Goal: Task Accomplishment & Management: Use online tool/utility

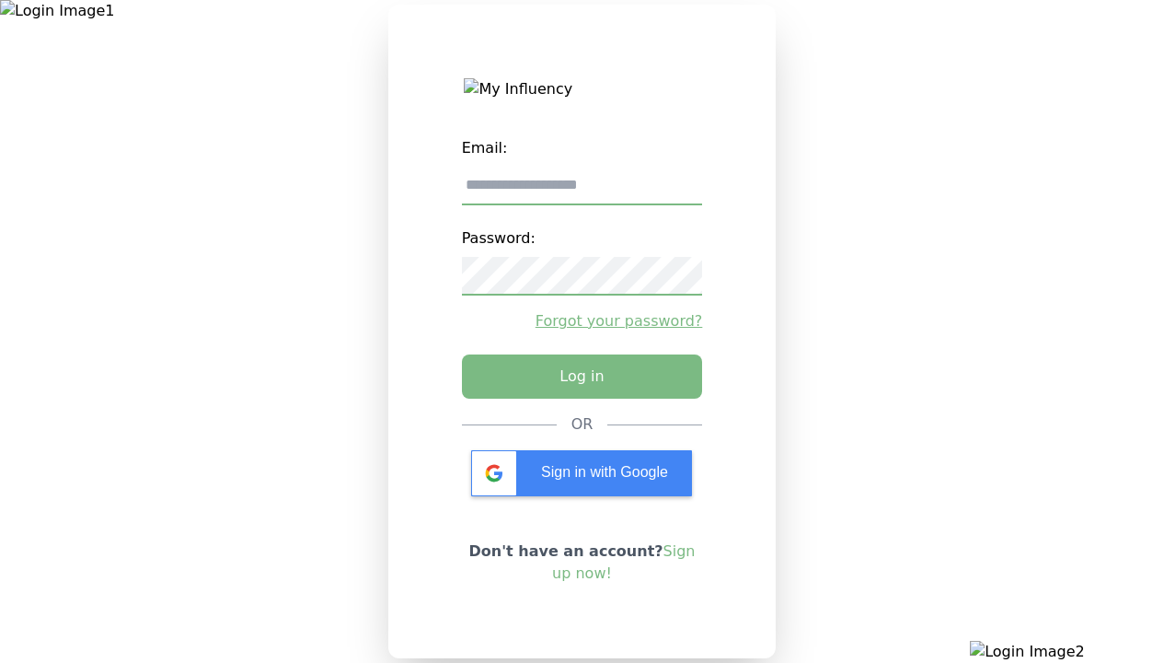
click at [582, 192] on input "email" at bounding box center [582, 186] width 241 height 39
type input "**********"
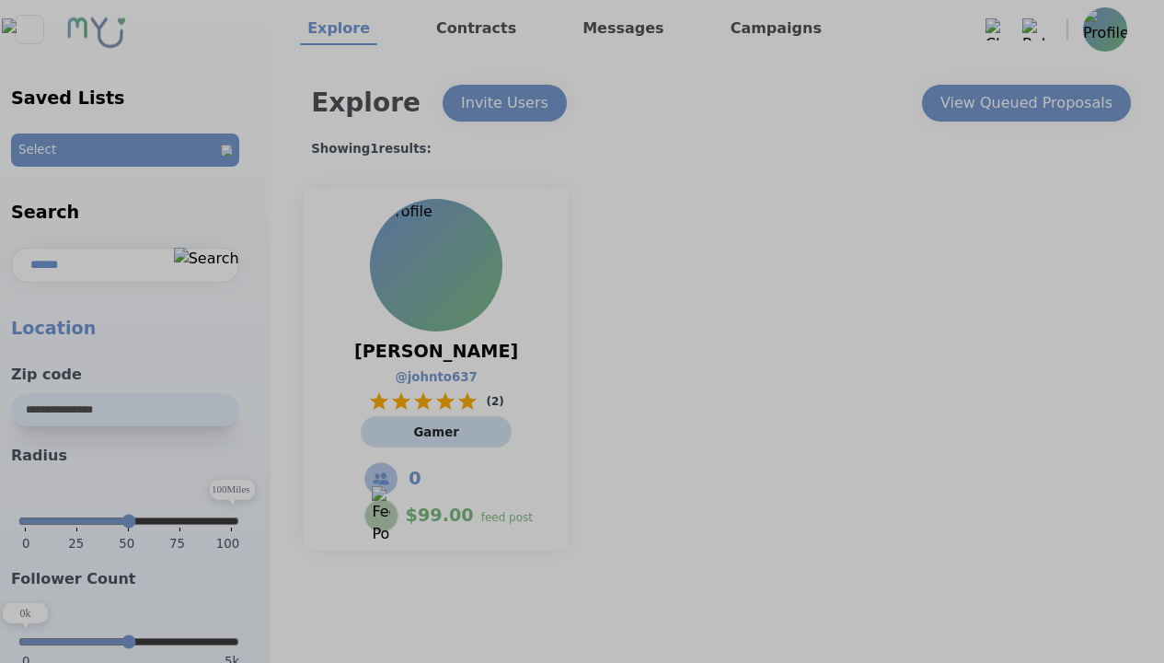
select select "*"
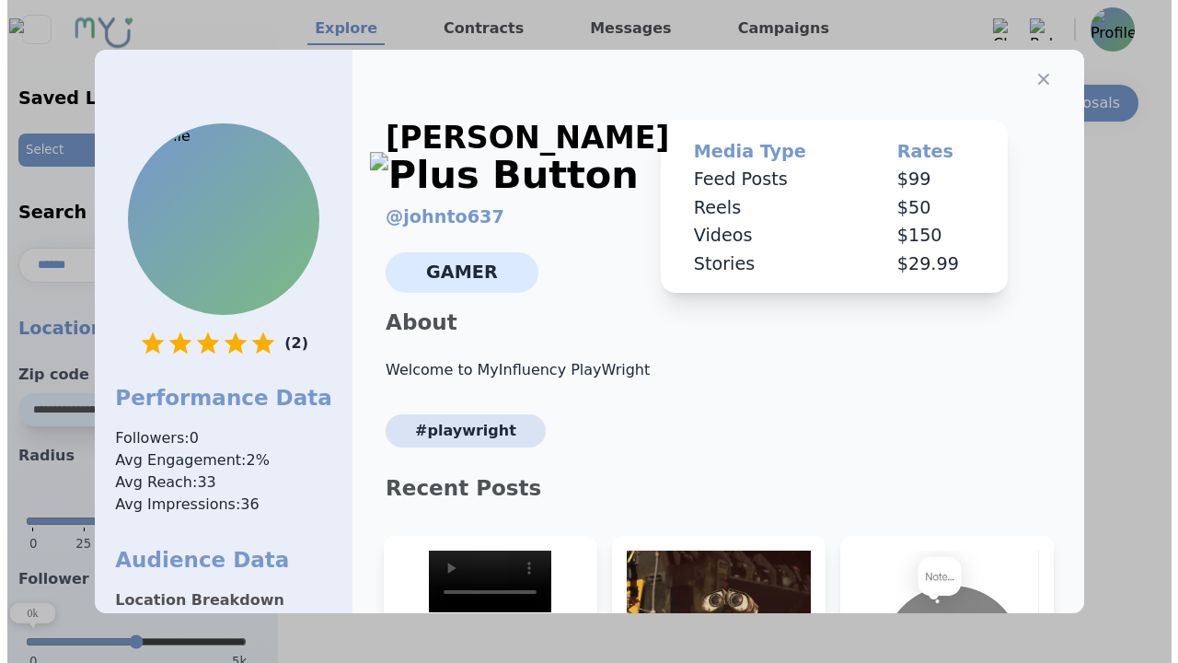
scroll to position [278, 0]
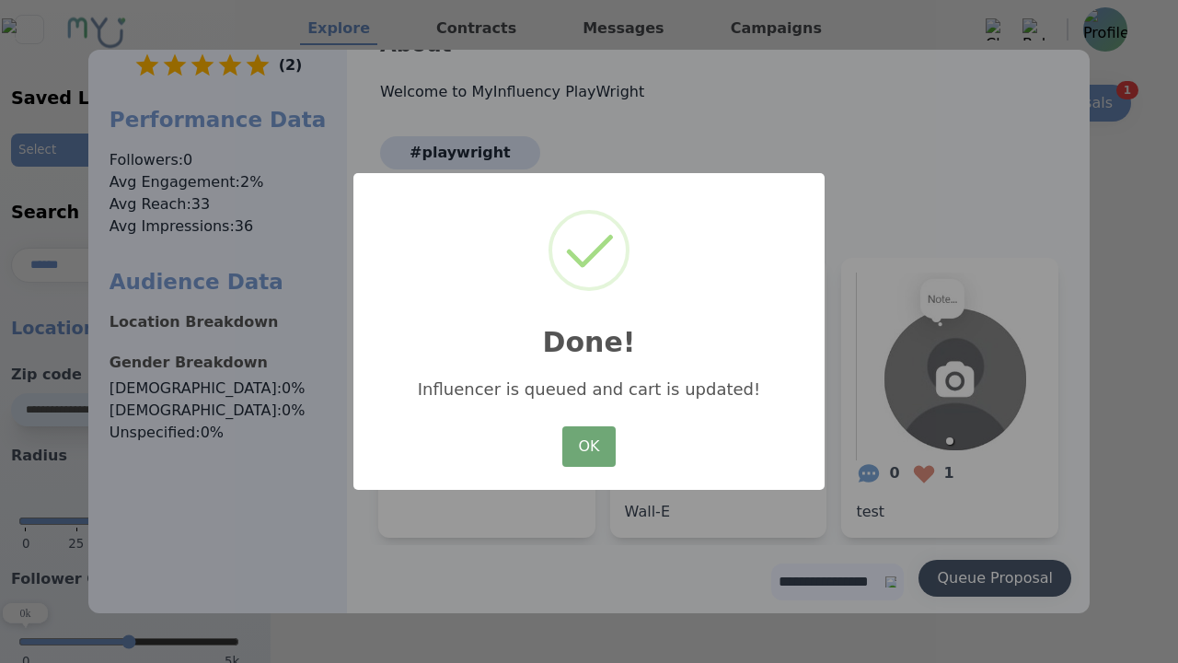
click at [589, 447] on button "OK" at bounding box center [588, 446] width 53 height 40
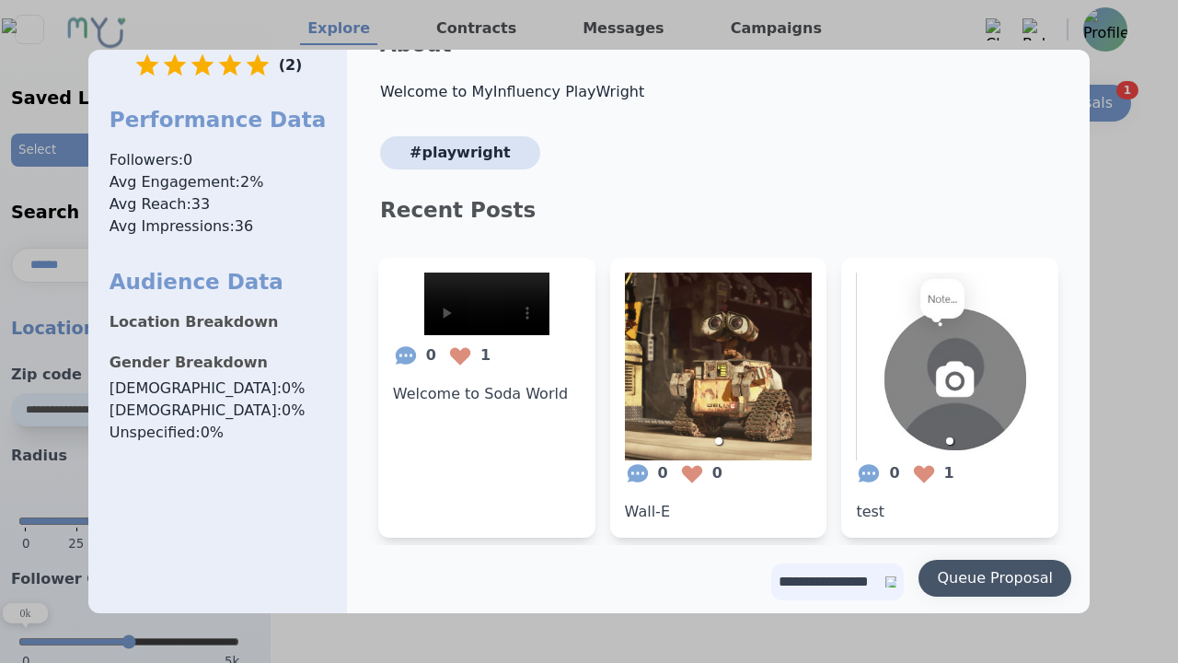
scroll to position [0, 0]
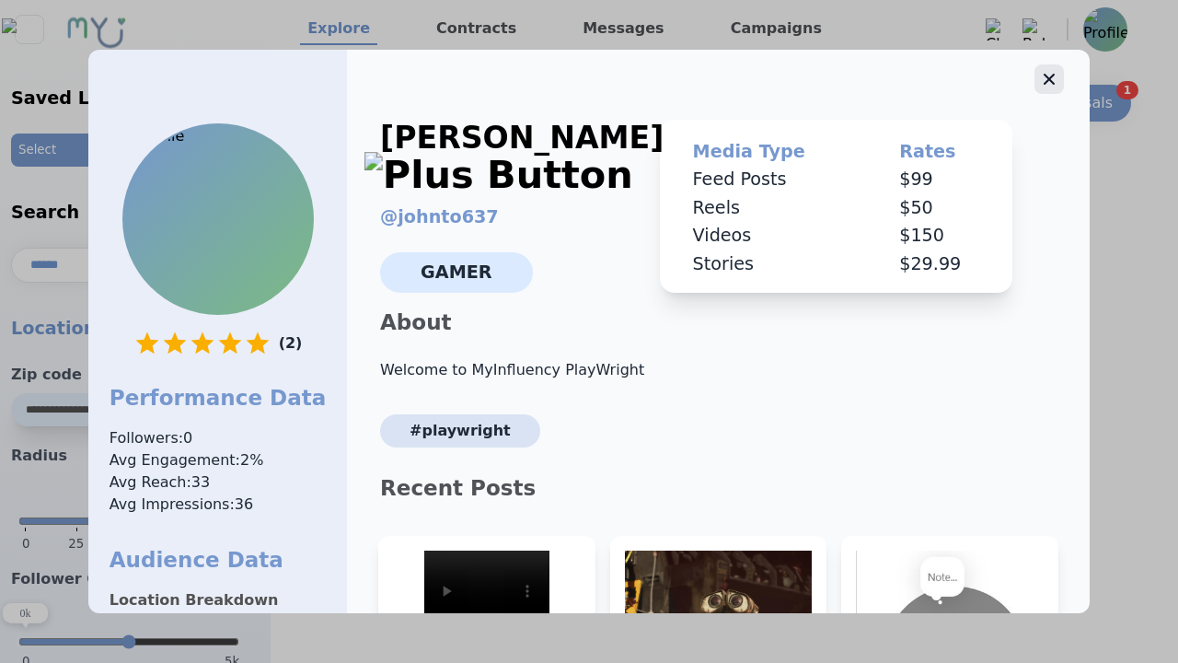
click at [1044, 74] on icon "button" at bounding box center [1049, 79] width 11 height 11
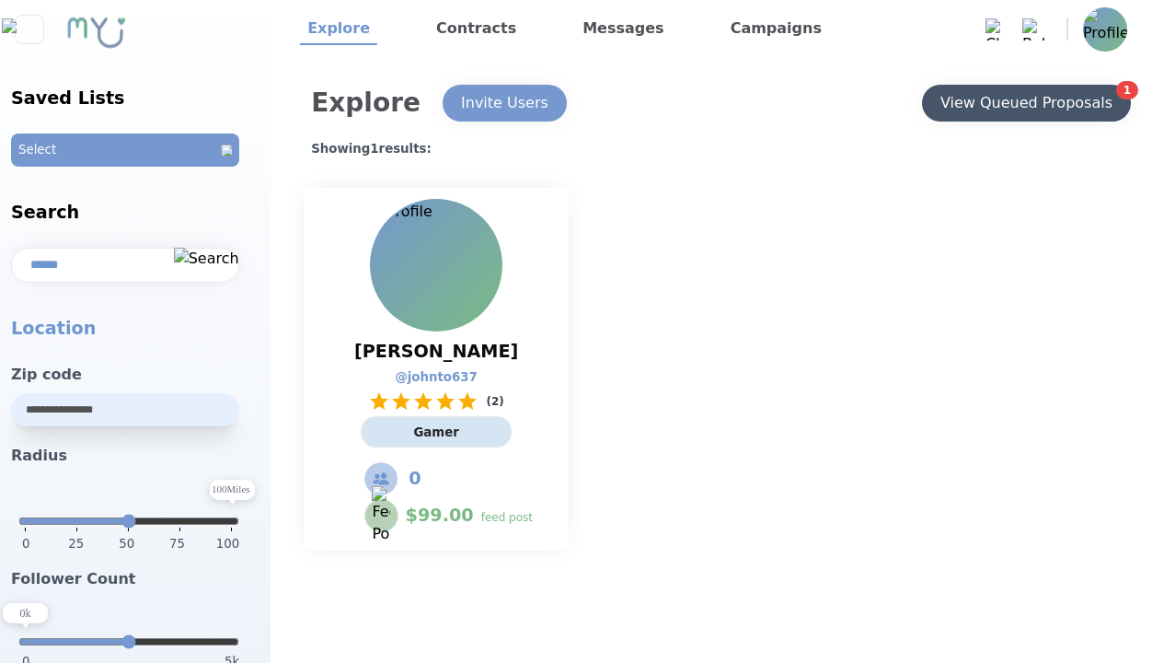
click at [1025, 103] on div "View Queued Proposals" at bounding box center [1026, 103] width 172 height 22
select select "*"
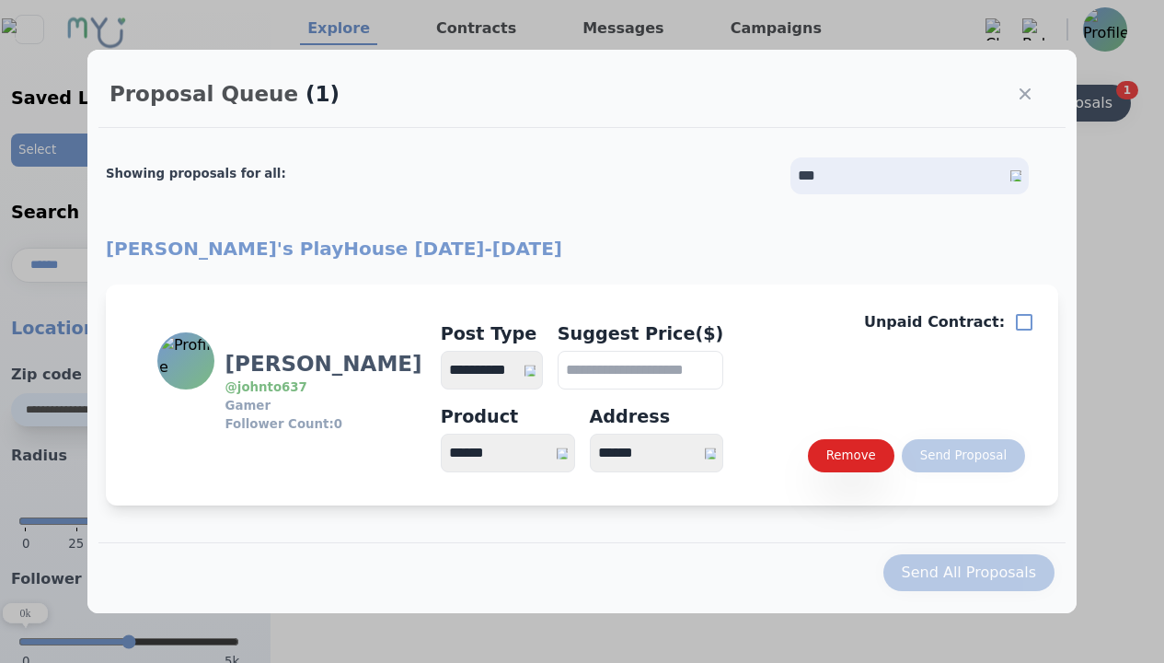
select select "*"
click at [501, 370] on select "**********" at bounding box center [492, 370] width 102 height 39
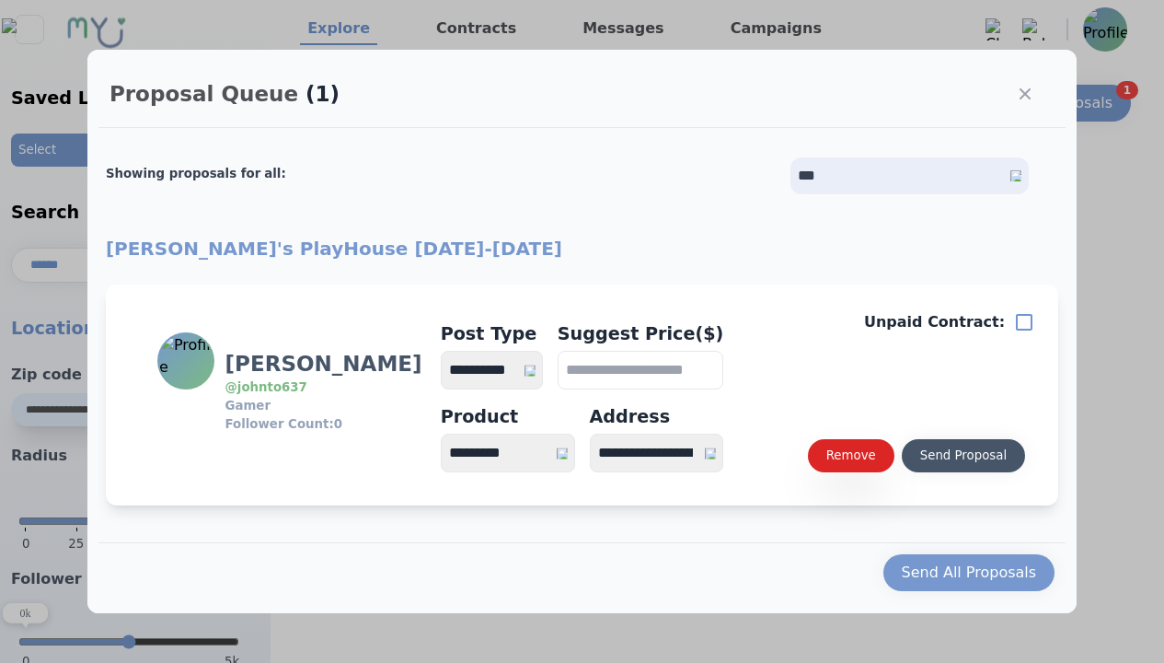
click at [963, 456] on div "Send Proposal" at bounding box center [963, 455] width 87 height 18
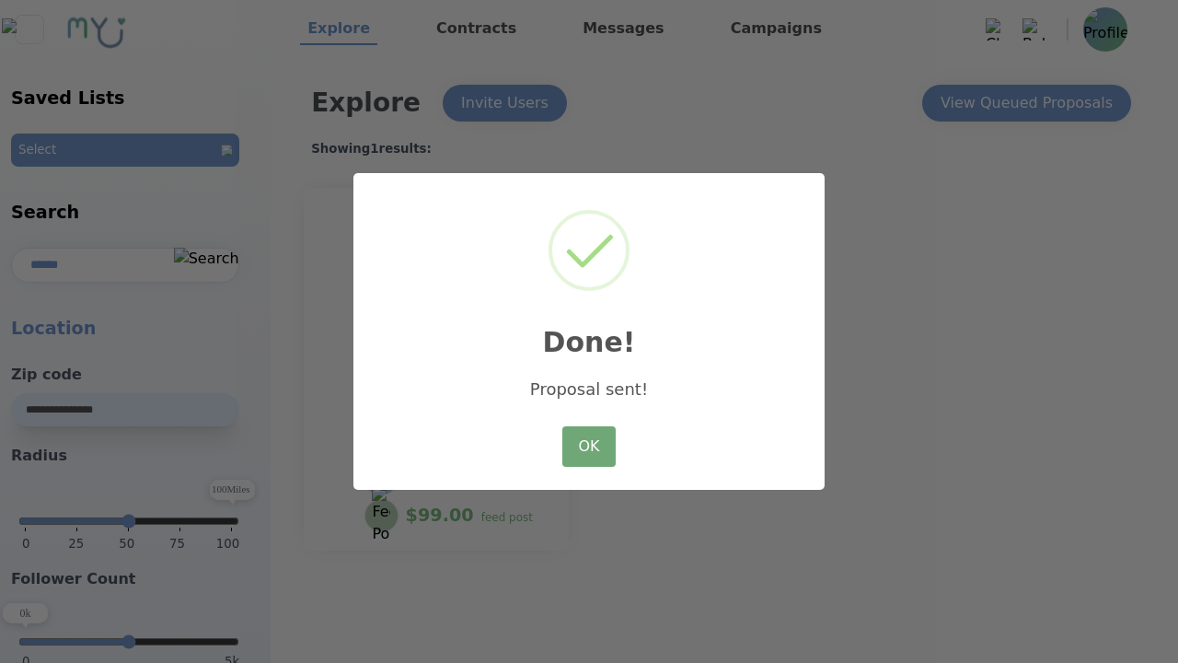
click at [589, 447] on button "OK" at bounding box center [588, 446] width 53 height 40
